Goal: Information Seeking & Learning: Learn about a topic

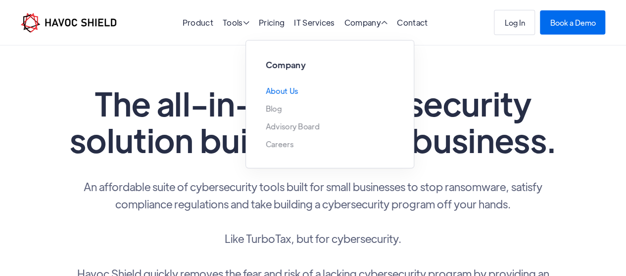
click at [287, 89] on link "About Us" at bounding box center [282, 91] width 33 height 8
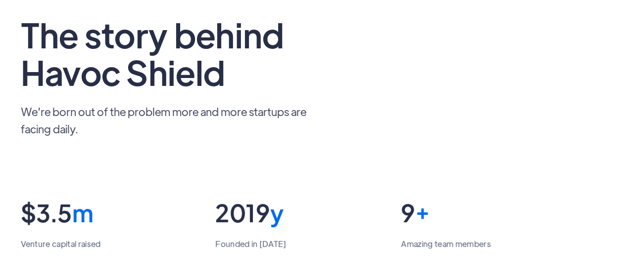
scroll to position [99, 0]
